Goal: Task Accomplishment & Management: Use online tool/utility

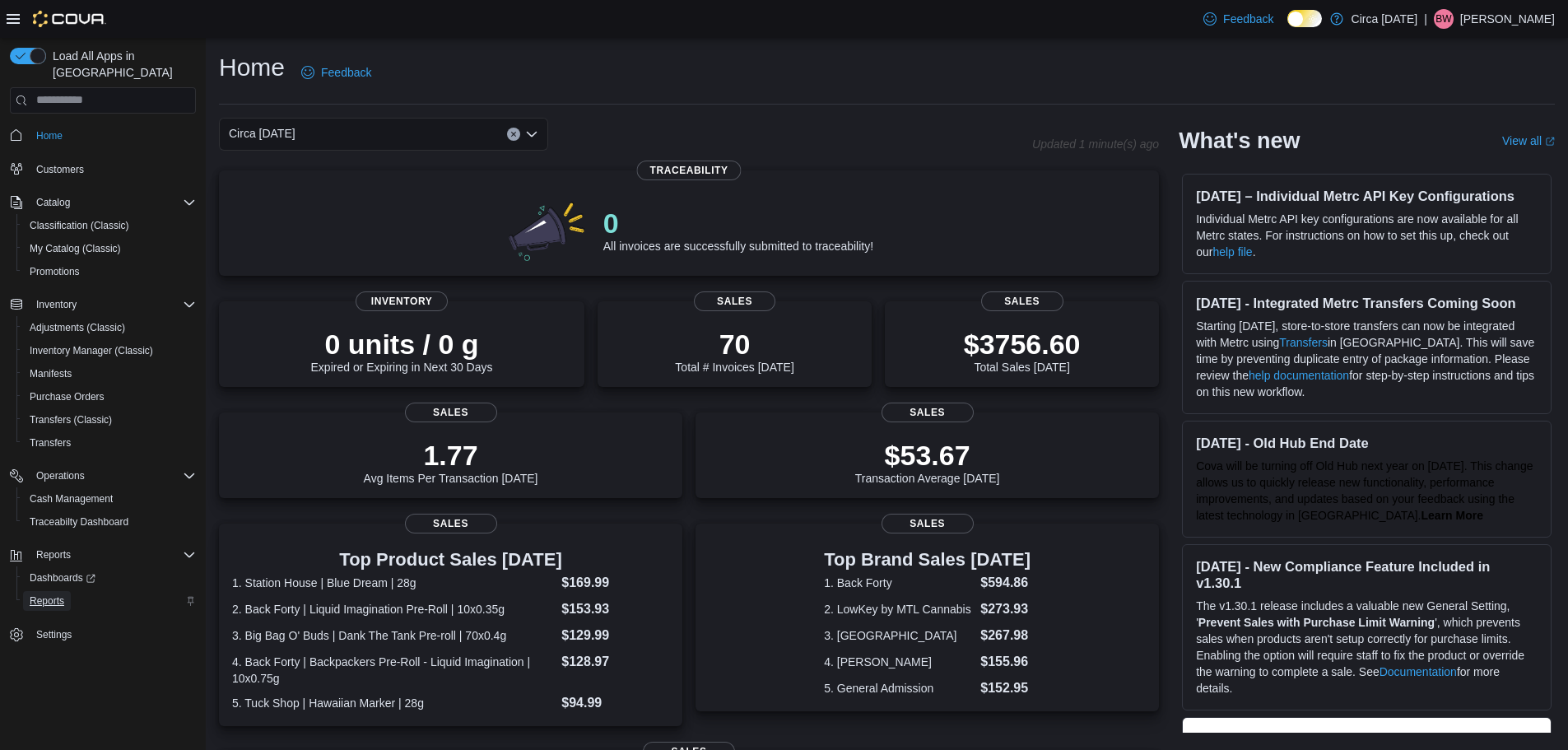
click at [64, 591] on link "Reports" at bounding box center [47, 600] width 48 height 19
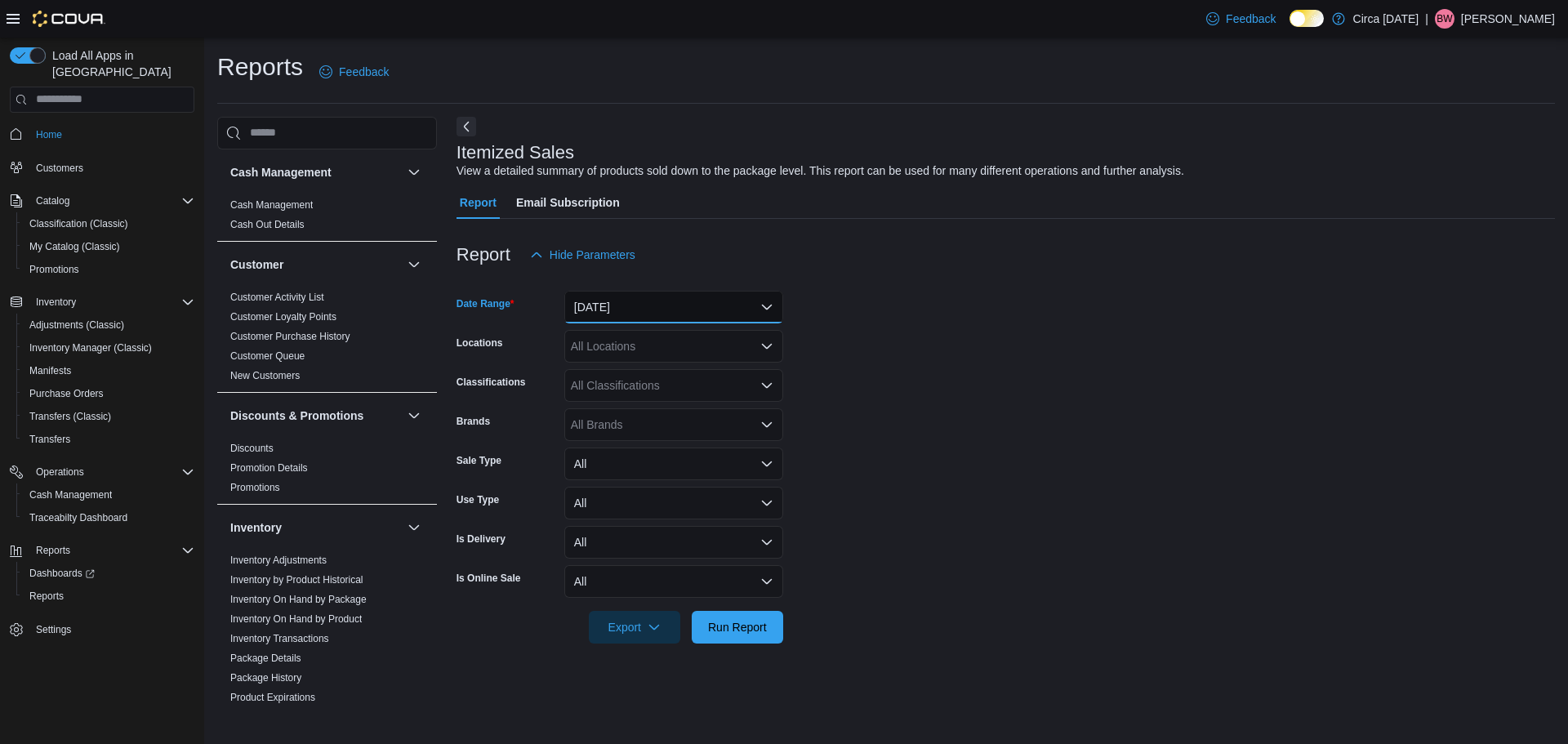
click at [584, 313] on button "[DATE]" at bounding box center [674, 307] width 219 height 33
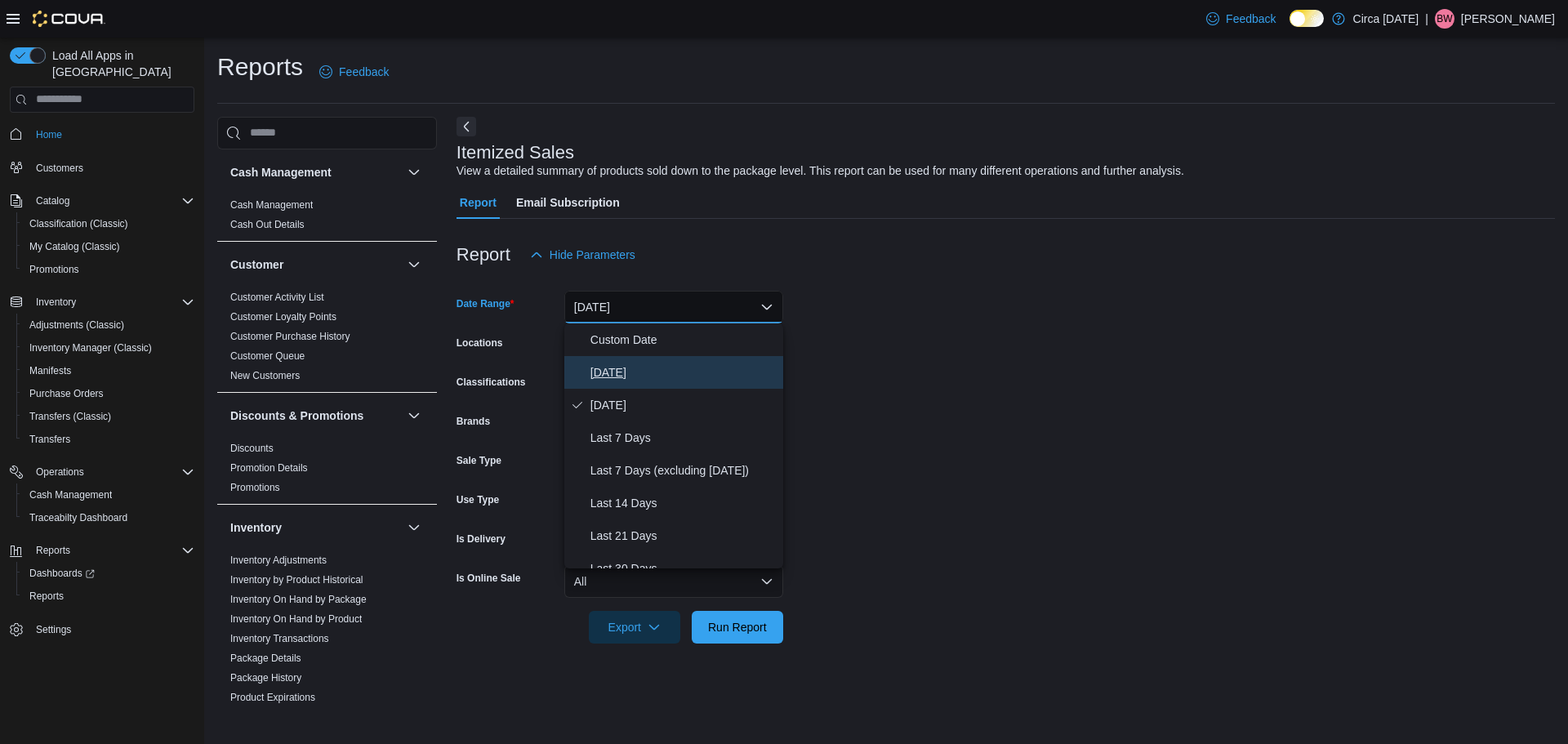
click at [595, 370] on span "[DATE]" at bounding box center [683, 372] width 186 height 19
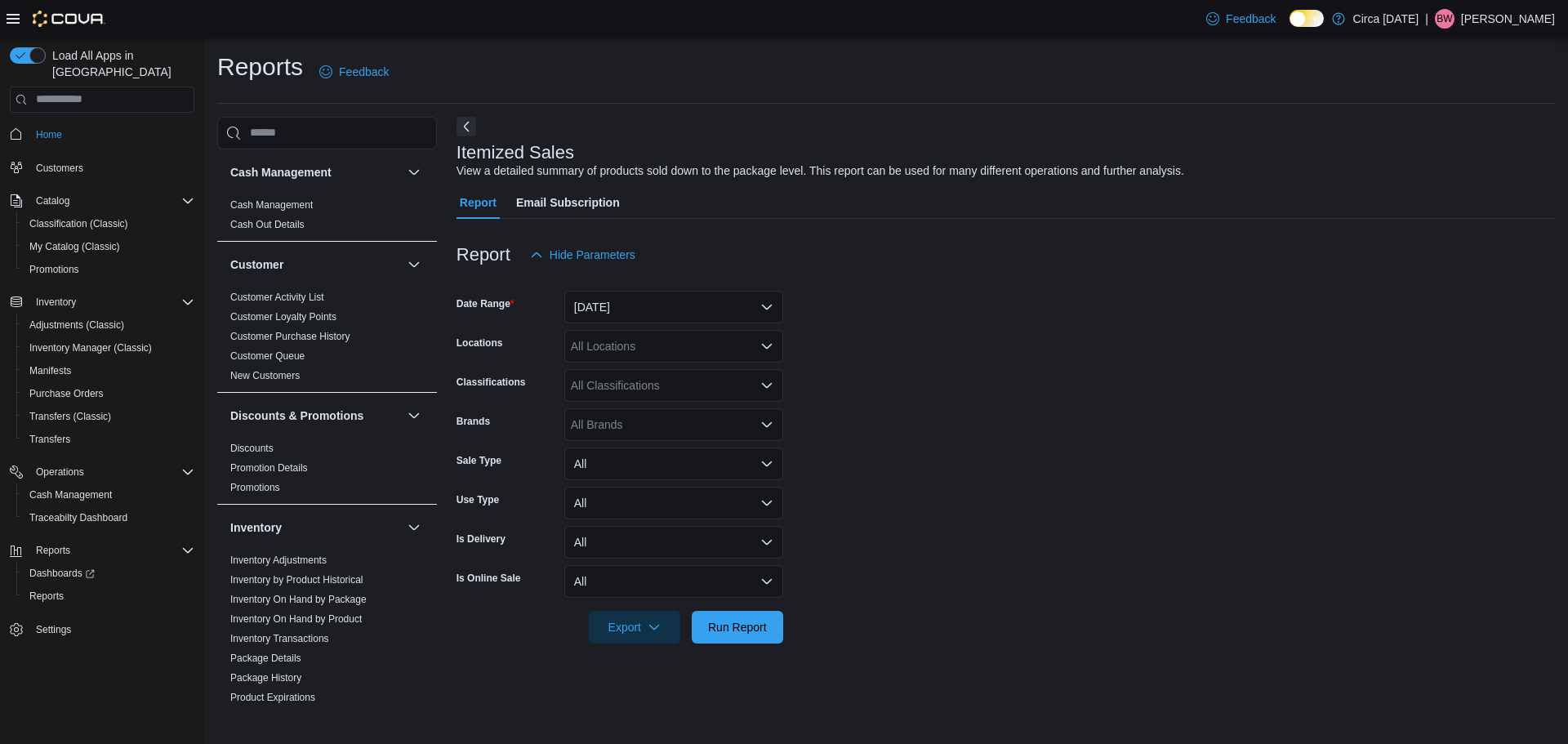
click at [936, 340] on form "Date Range [DATE] Locations All Locations Classifications All Classifications B…" at bounding box center [1005, 457] width 1099 height 372
click at [713, 356] on div "All Locations" at bounding box center [674, 346] width 219 height 33
click at [637, 394] on span "Circa [DATE]" at bounding box center [632, 397] width 66 height 16
click at [941, 327] on form "Date Range [DATE] Locations Circa [DATE] Combo box. Selected. Circa [DATE]. Pre…" at bounding box center [1005, 457] width 1099 height 372
click at [668, 381] on div "All Classifications" at bounding box center [674, 385] width 219 height 33
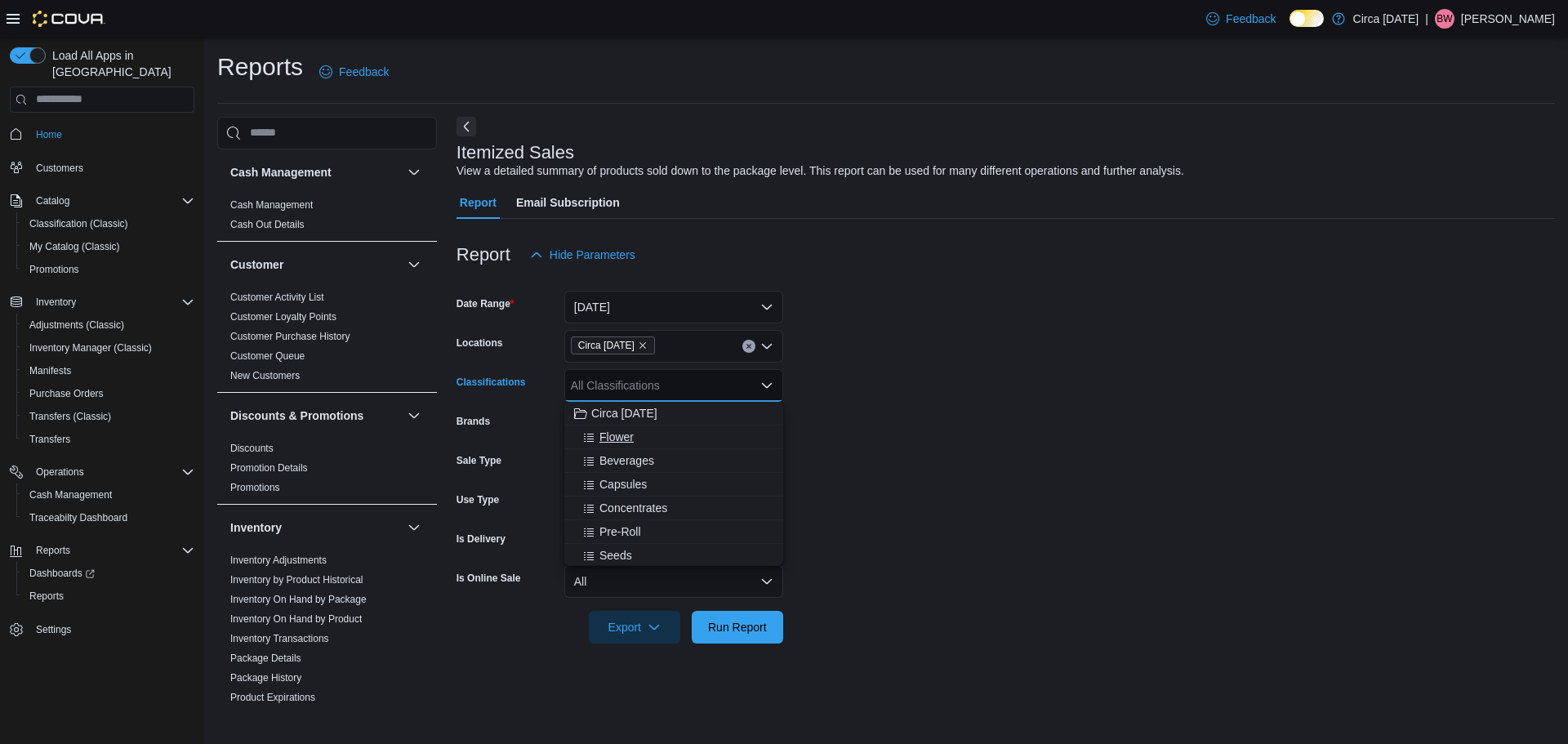
click at [623, 444] on span "Flower" at bounding box center [616, 436] width 35 height 16
click at [623, 444] on span "Beverages" at bounding box center [626, 436] width 55 height 16
click at [623, 444] on span "Capsules" at bounding box center [623, 436] width 47 height 16
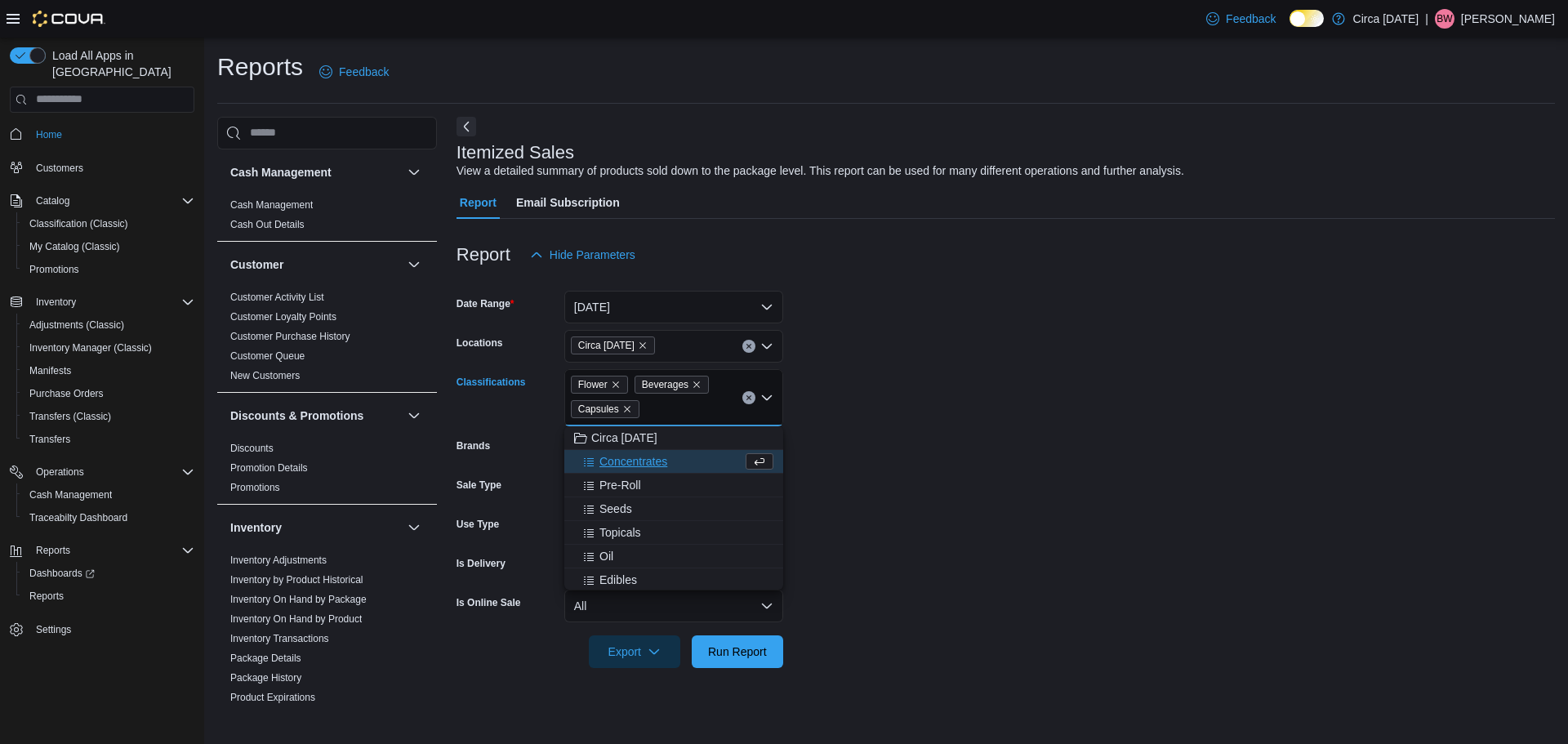
click at [627, 460] on span "Concentrates" at bounding box center [633, 461] width 68 height 16
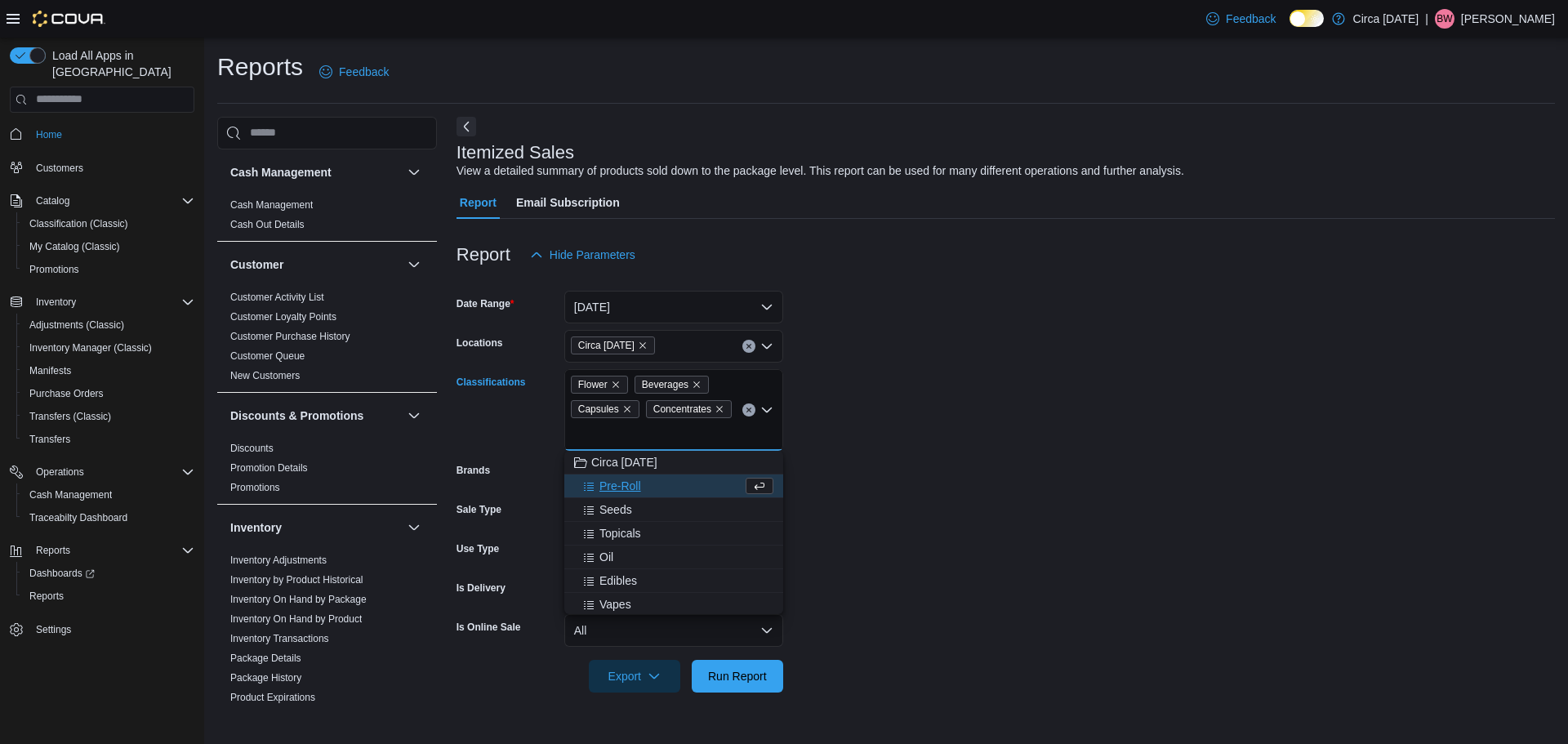
click at [608, 488] on span "Pre-Roll" at bounding box center [620, 486] width 42 height 16
click at [613, 493] on span "Seeds" at bounding box center [616, 486] width 33 height 16
click at [613, 493] on span "Topicals" at bounding box center [620, 486] width 42 height 16
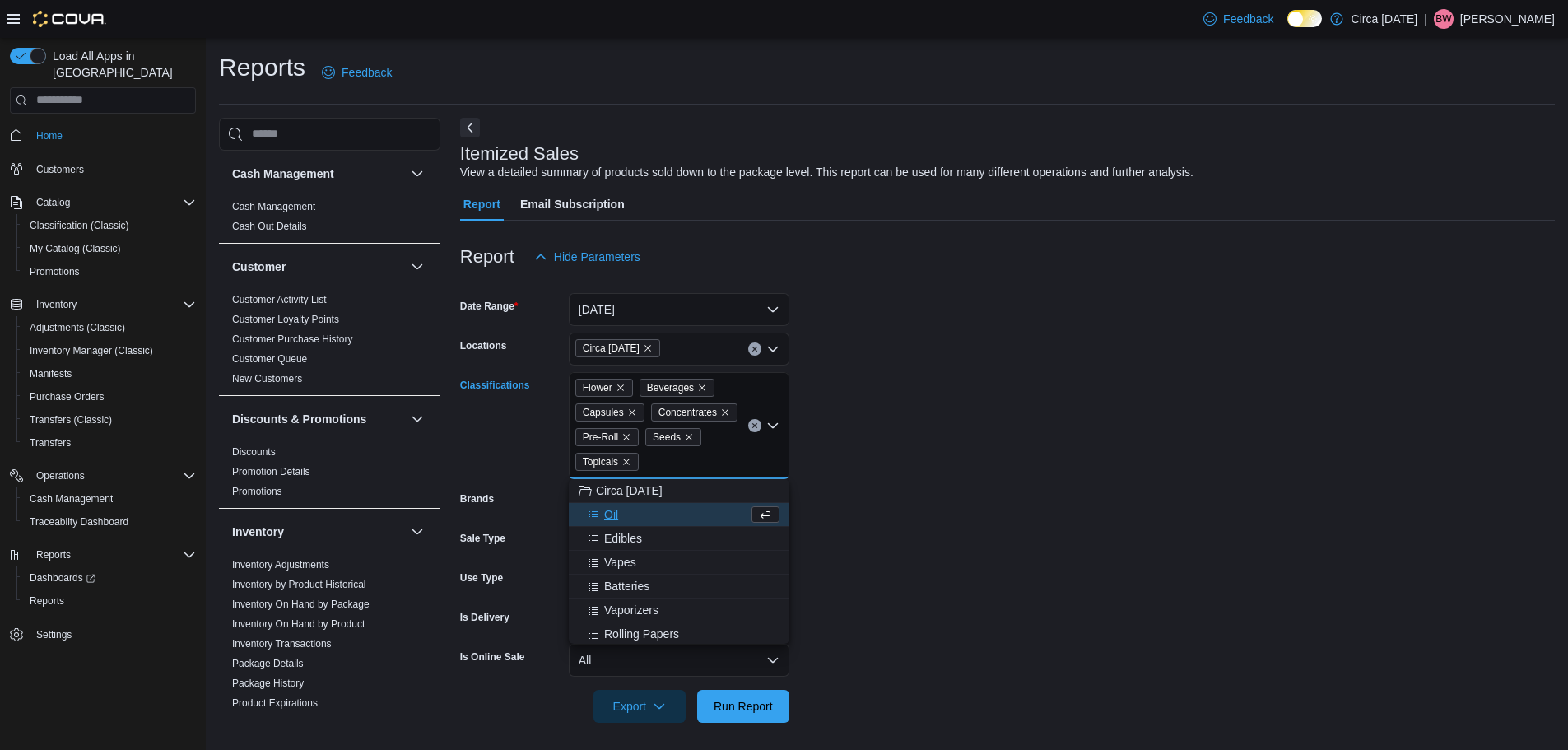
click at [613, 513] on span "Oil" at bounding box center [610, 514] width 14 height 17
click at [611, 518] on span "Edibles" at bounding box center [622, 514] width 38 height 17
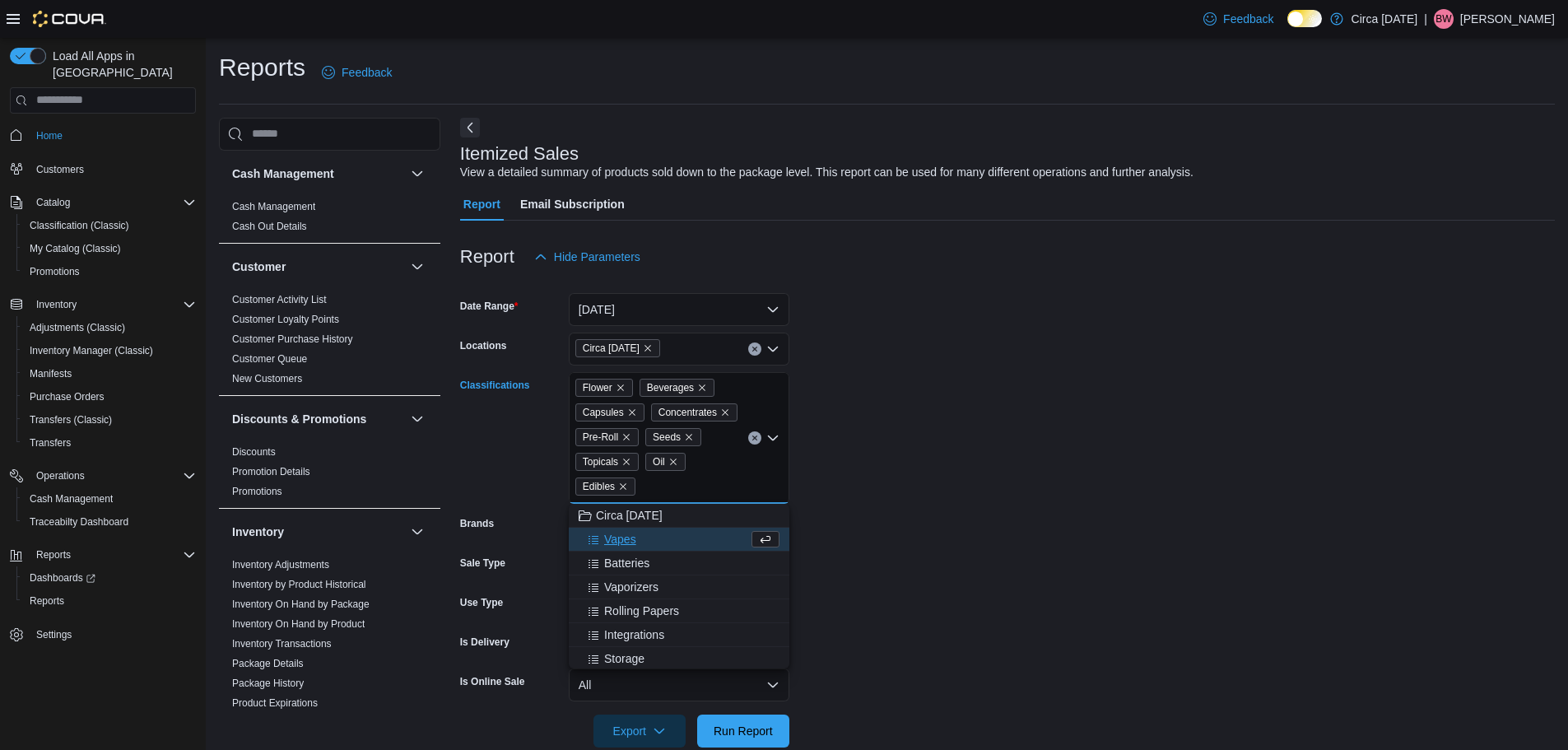
click at [1048, 421] on form "Date Range [DATE] Locations Circa [DATE] Classifications Flower Beverages Capsu…" at bounding box center [1007, 510] width 1095 height 474
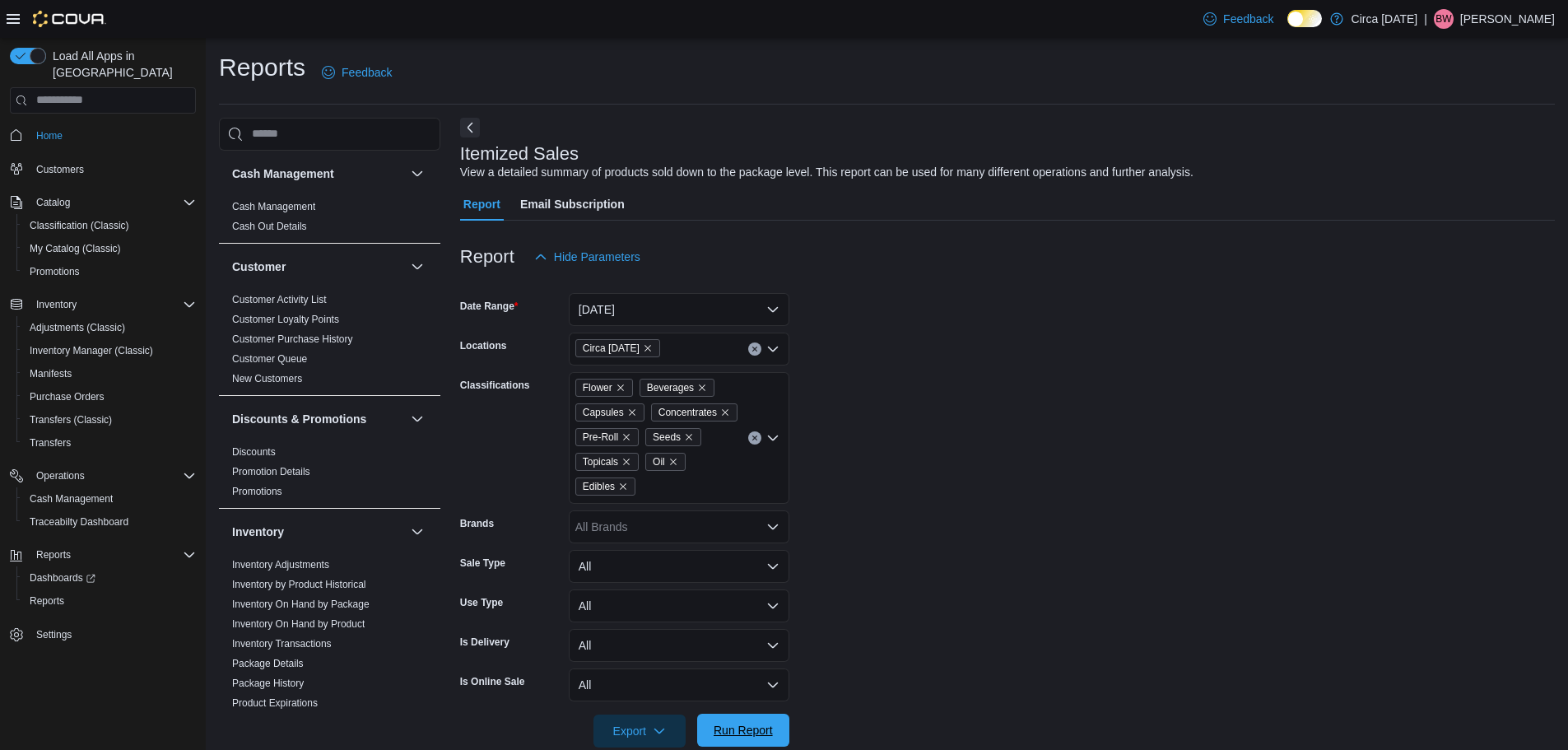
click at [735, 726] on span "Run Report" at bounding box center [743, 730] width 59 height 17
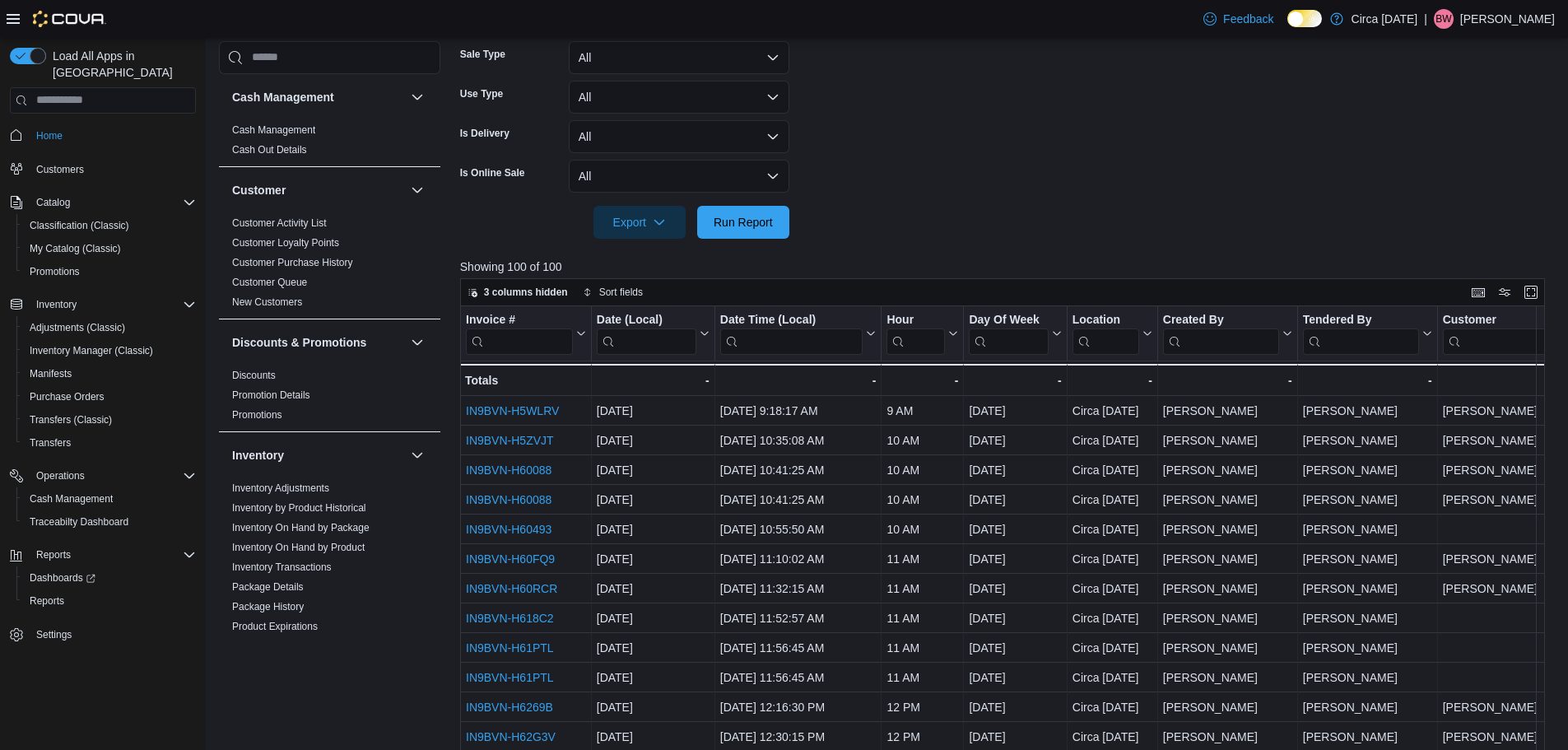
scroll to position [576, 0]
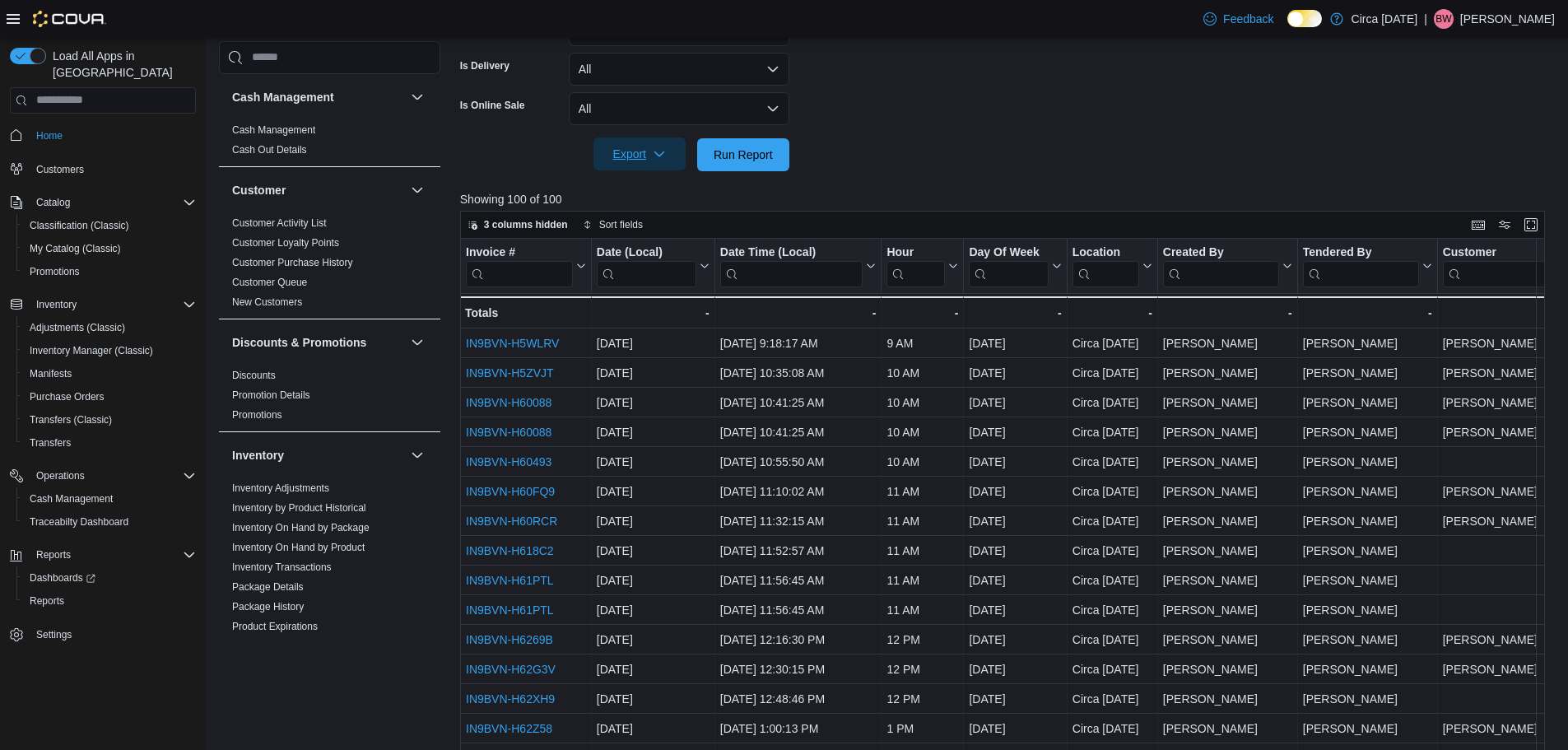
click at [657, 164] on span "Export" at bounding box center [639, 154] width 73 height 33
click at [663, 188] on span "Export to Excel" at bounding box center [642, 188] width 74 height 13
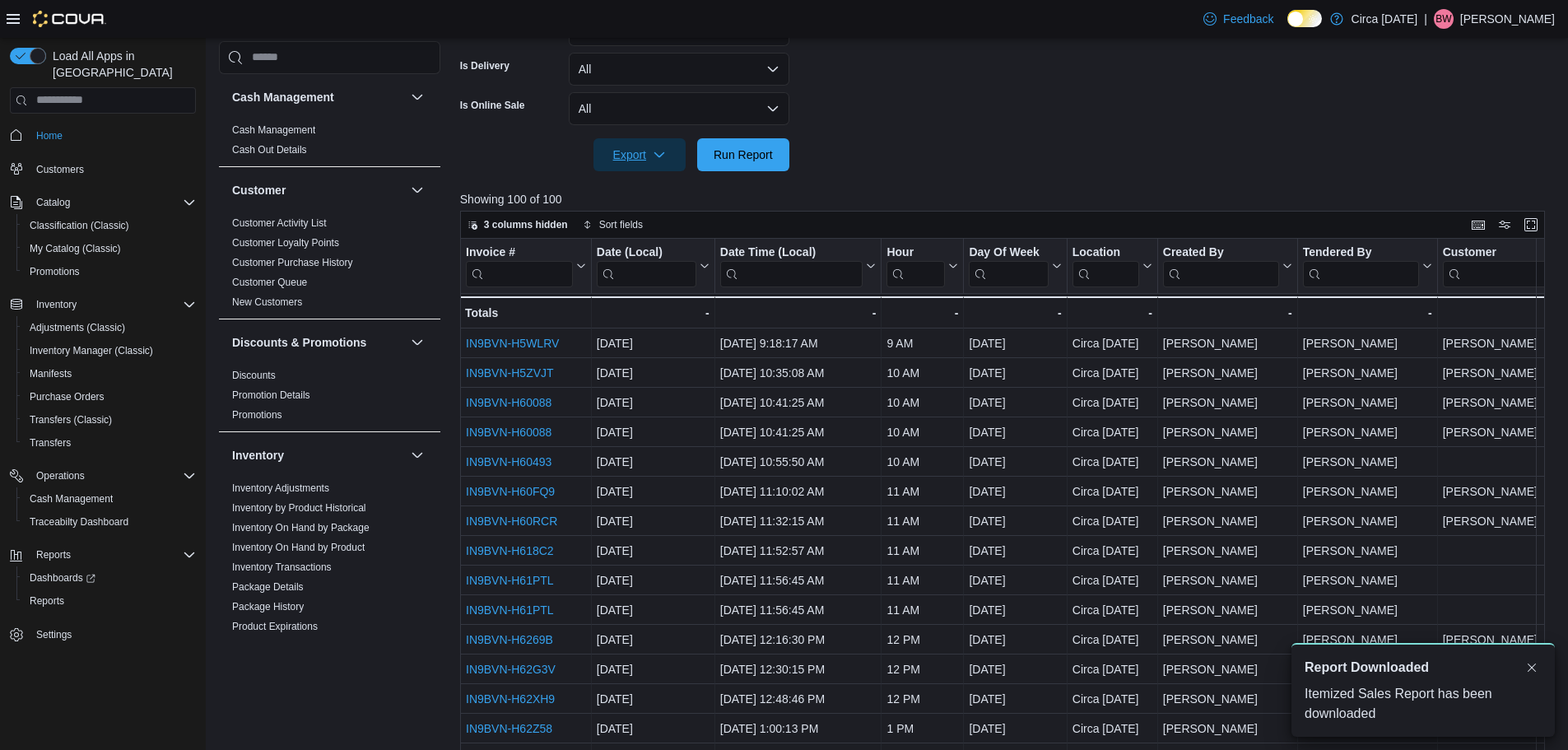
scroll to position [0, 0]
